Goal: Information Seeking & Learning: Learn about a topic

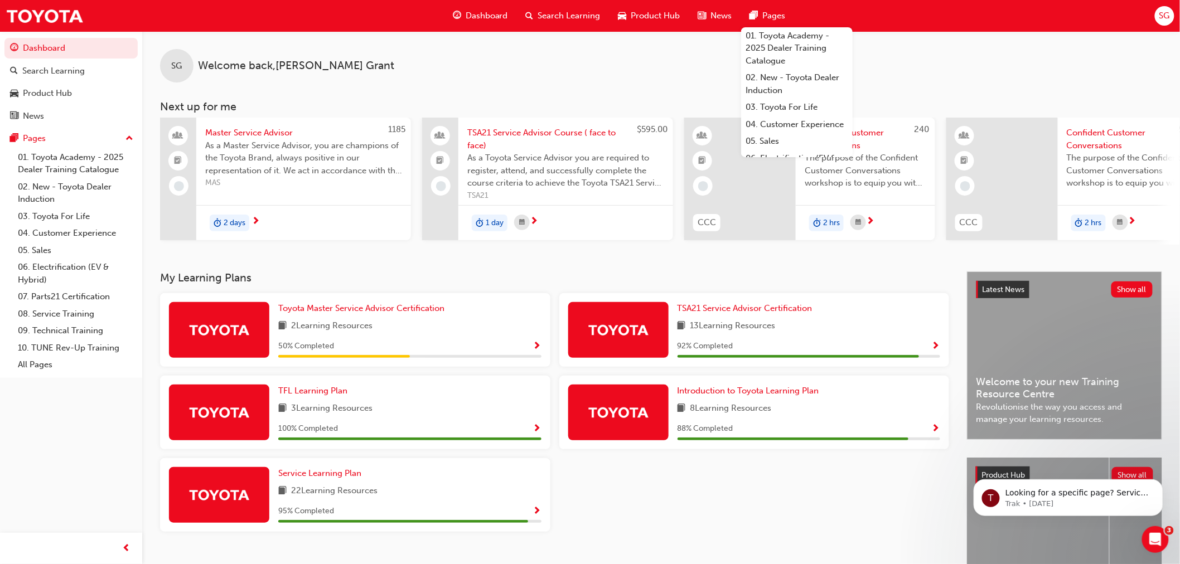
click at [534, 348] on span "Show Progress" at bounding box center [537, 347] width 8 height 10
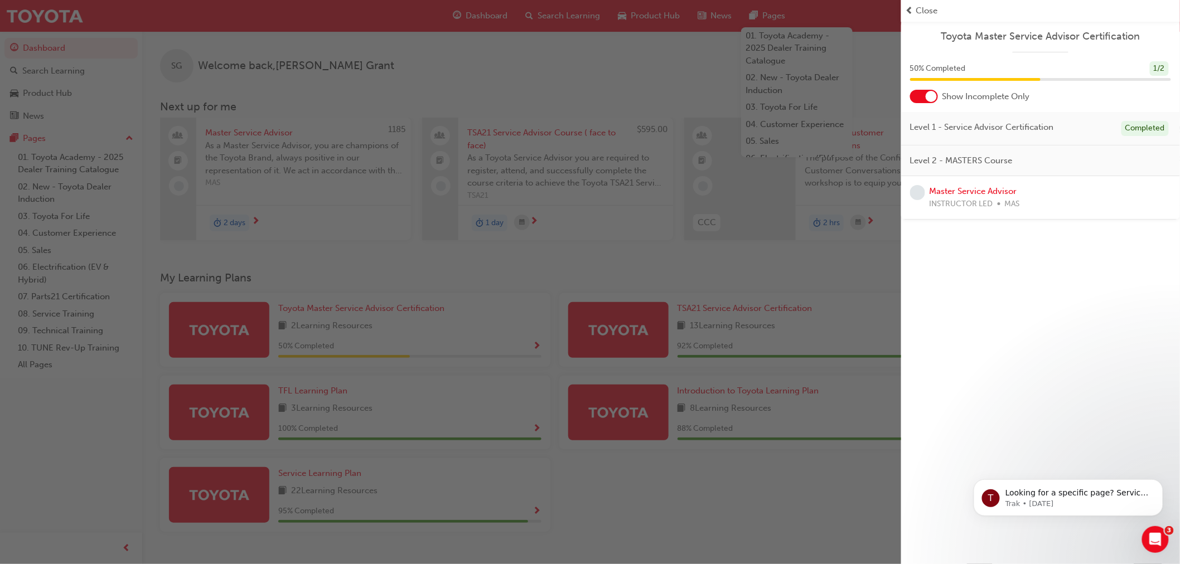
click at [923, 7] on span "Close" at bounding box center [927, 10] width 22 height 13
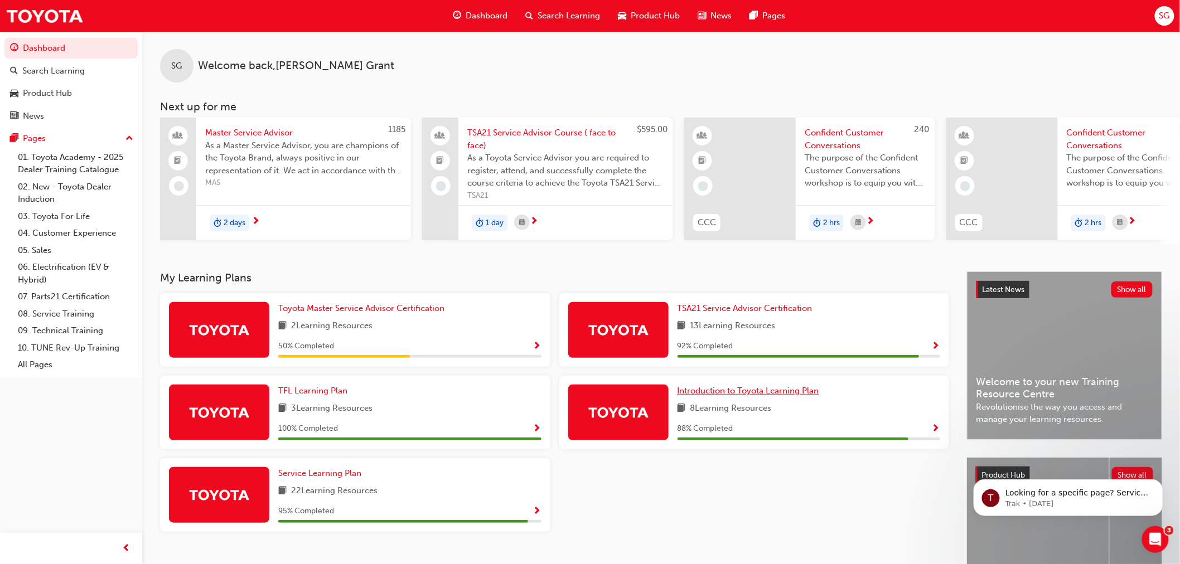
click at [765, 396] on span "Introduction to Toyota Learning Plan" at bounding box center [748, 391] width 142 height 10
click at [762, 313] on span "TSA21 Service Advisor Certification" at bounding box center [744, 308] width 135 height 10
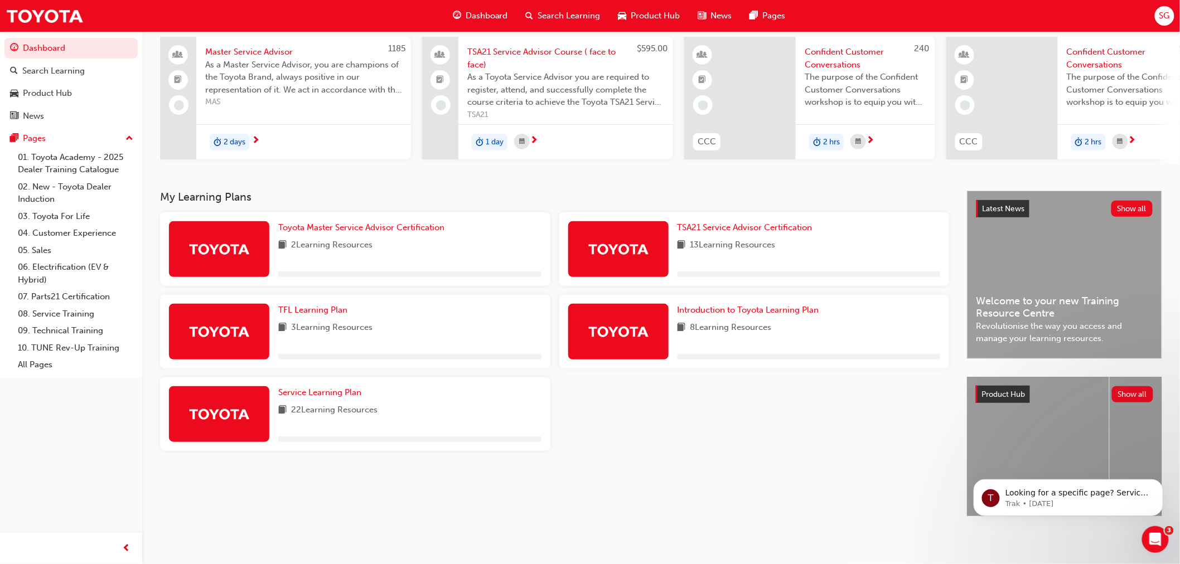
scroll to position [89, 0]
